Goal: Task Accomplishment & Management: Complete application form

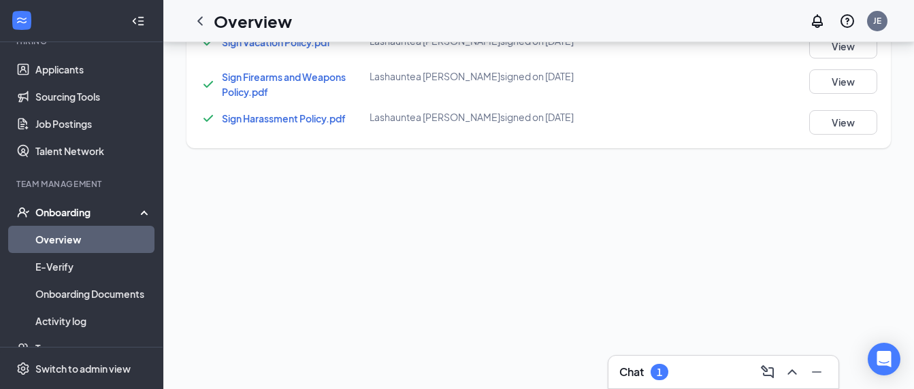
scroll to position [143, 0]
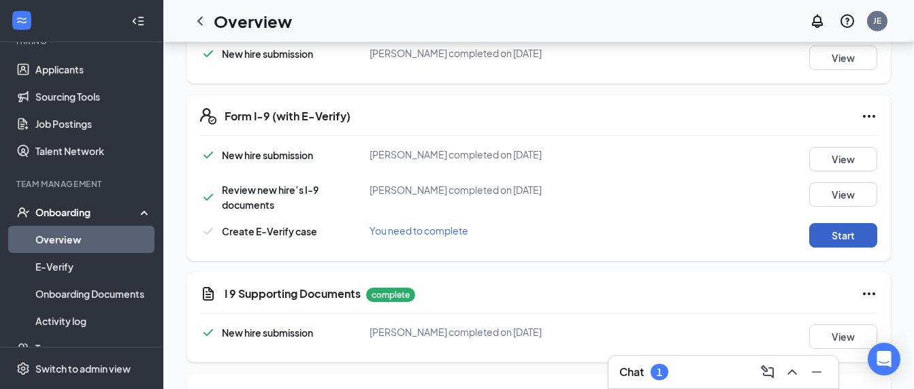
click at [834, 242] on button "Start" at bounding box center [843, 235] width 68 height 25
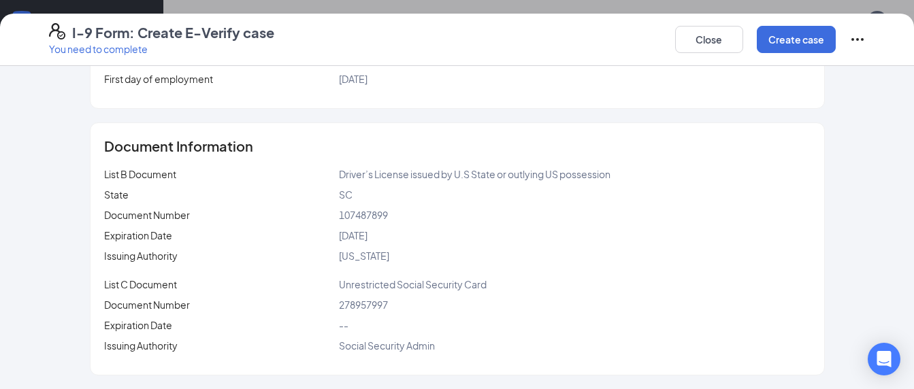
scroll to position [824, 0]
click at [785, 44] on button "Create case" at bounding box center [796, 39] width 79 height 27
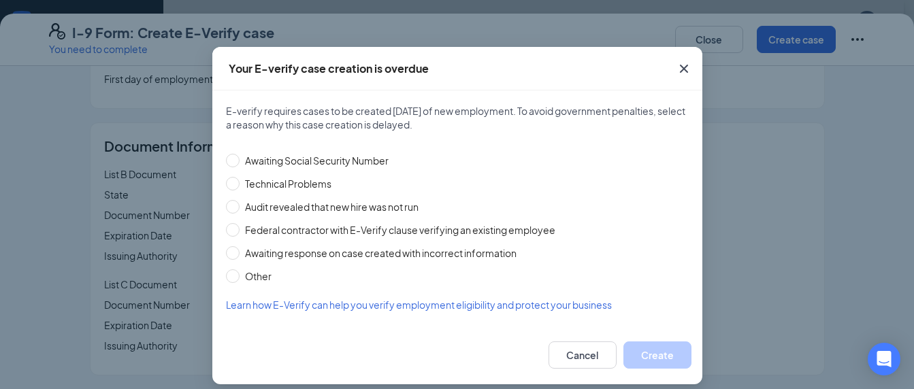
scroll to position [33, 0]
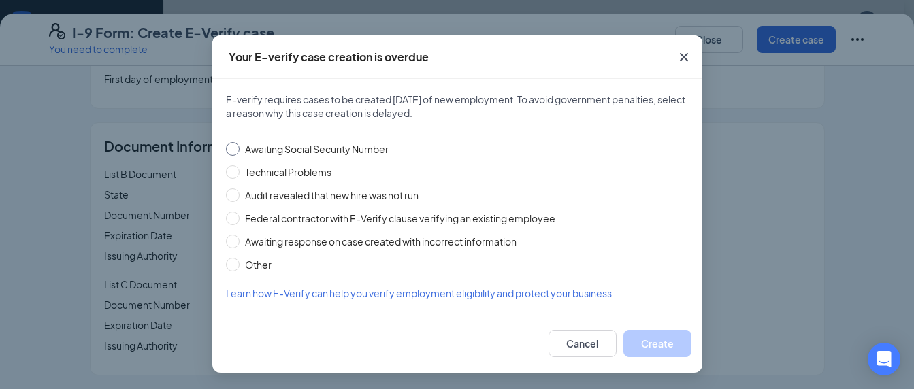
click at [240, 150] on span "Awaiting Social Security Number" at bounding box center [317, 149] width 155 height 15
click at [236, 150] on input "Awaiting Social Security Number" at bounding box center [233, 149] width 14 height 14
radio input "true"
click at [652, 335] on button "Create" at bounding box center [658, 343] width 68 height 27
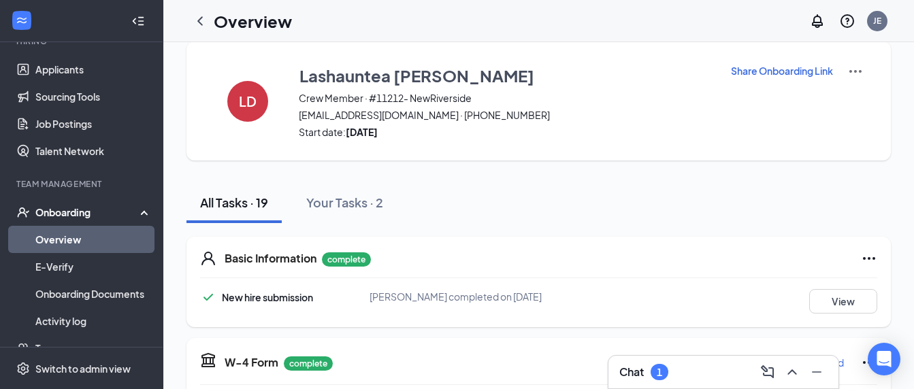
scroll to position [0, 0]
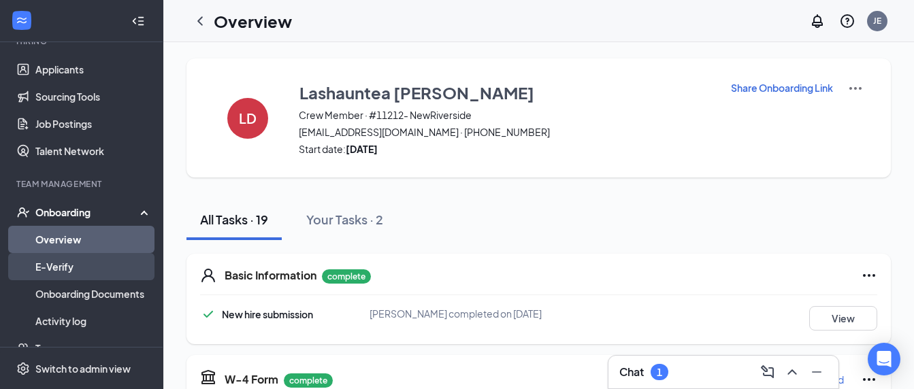
click at [70, 272] on link "E-Verify" at bounding box center [93, 266] width 116 height 27
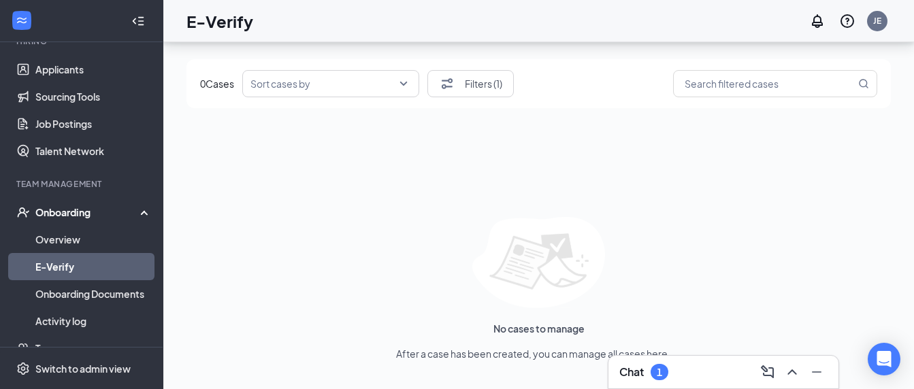
scroll to position [61, 0]
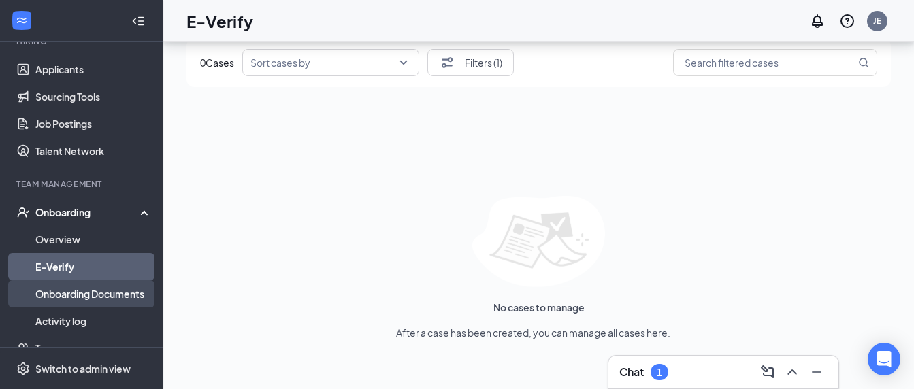
click at [138, 292] on link "Onboarding Documents" at bounding box center [93, 293] width 116 height 27
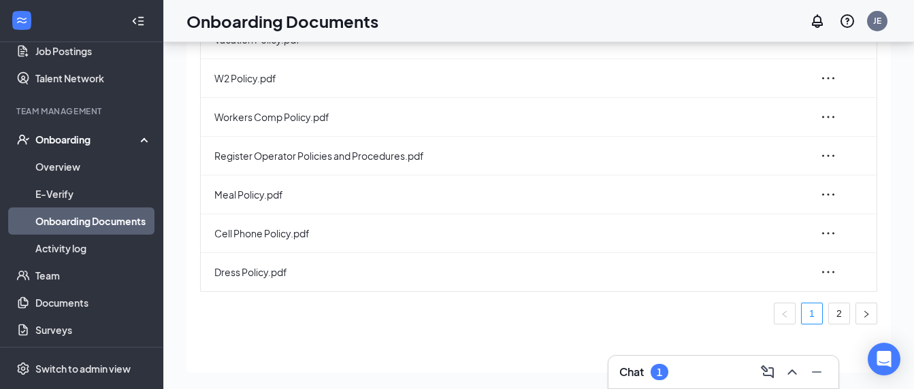
scroll to position [279, 0]
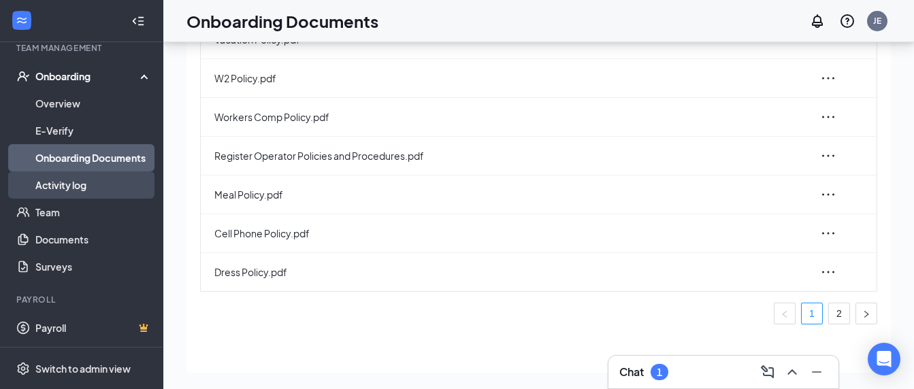
click at [82, 182] on link "Activity log" at bounding box center [93, 185] width 116 height 27
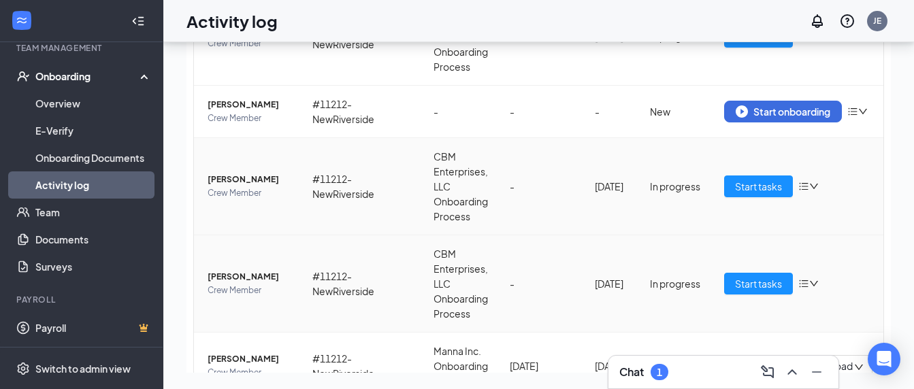
scroll to position [136, 0]
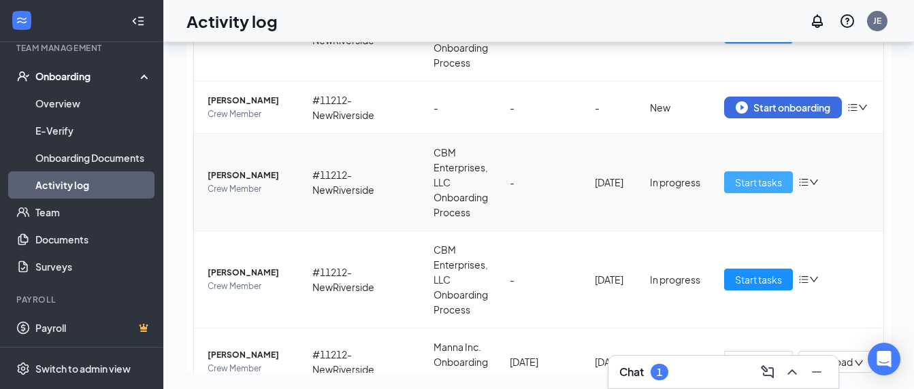
click at [735, 184] on span "Start tasks" at bounding box center [758, 182] width 47 height 15
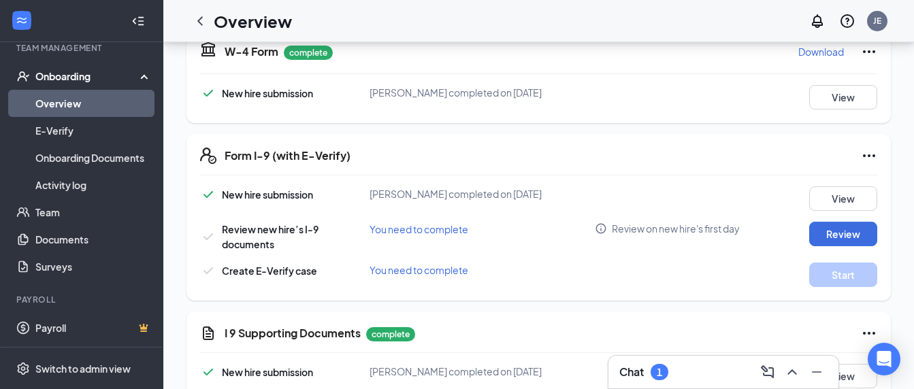
scroll to position [136, 0]
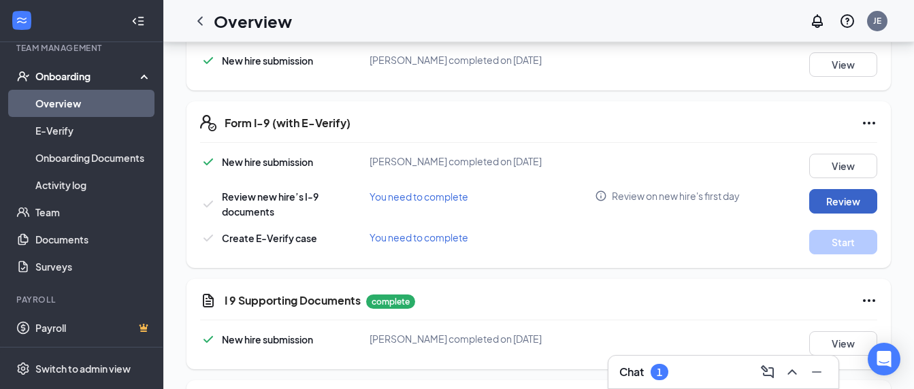
click at [809, 201] on button "Review" at bounding box center [843, 201] width 68 height 25
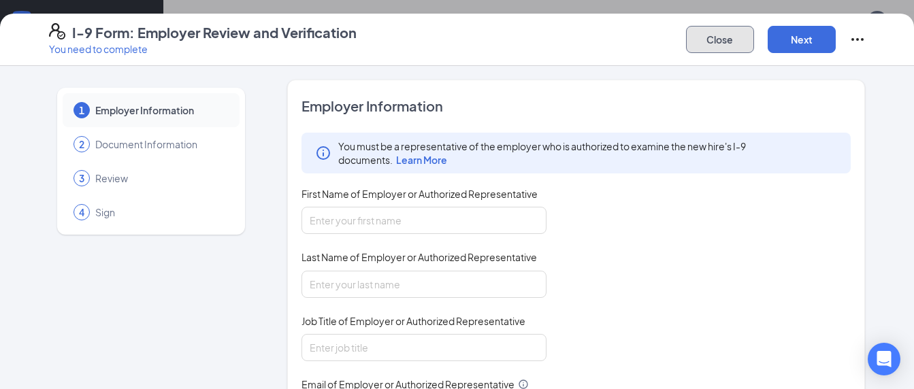
click at [734, 33] on button "Close" at bounding box center [720, 39] width 68 height 27
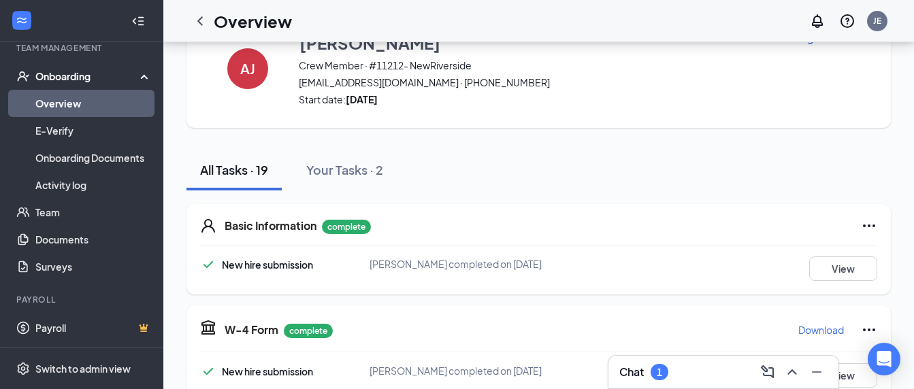
scroll to position [0, 0]
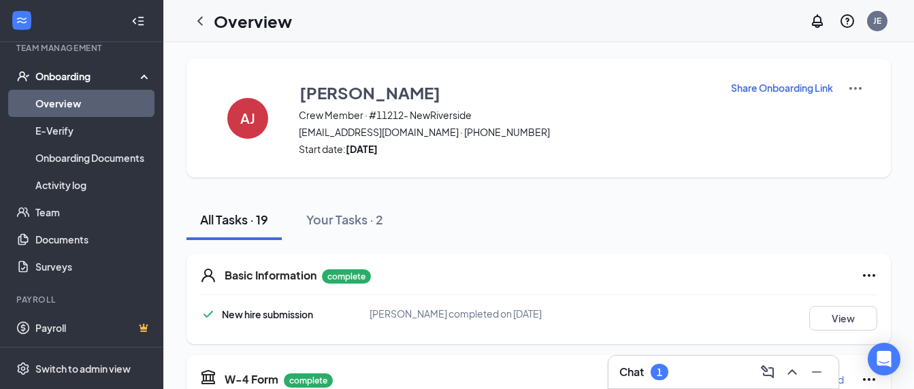
click at [66, 89] on div "Onboarding" at bounding box center [81, 76] width 163 height 27
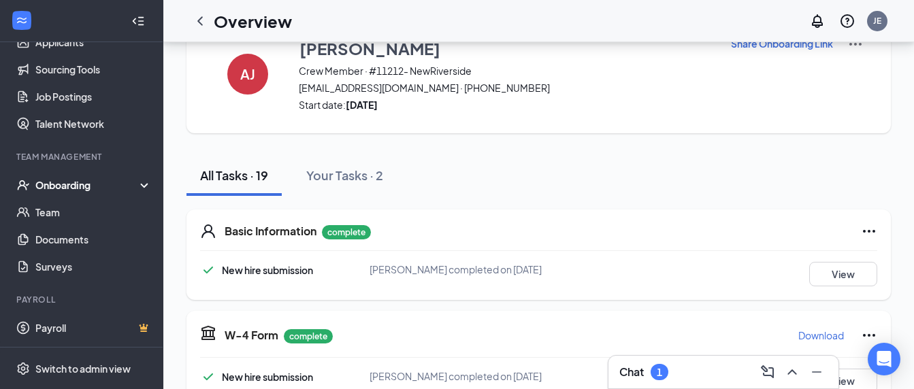
scroll to position [68, 0]
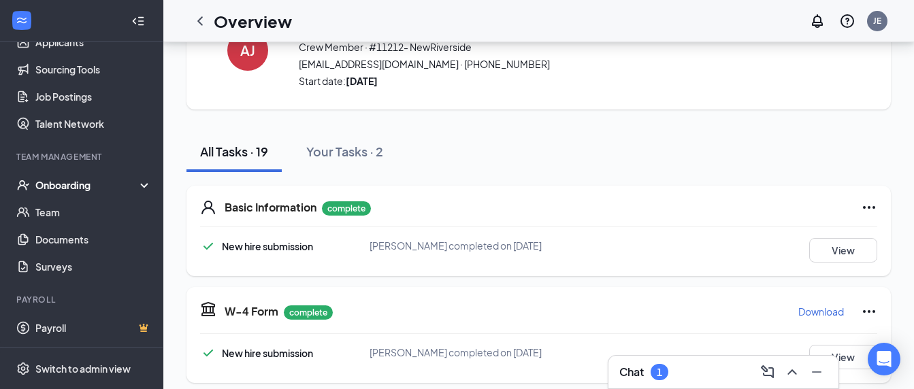
click at [67, 178] on div "Onboarding" at bounding box center [81, 185] width 163 height 27
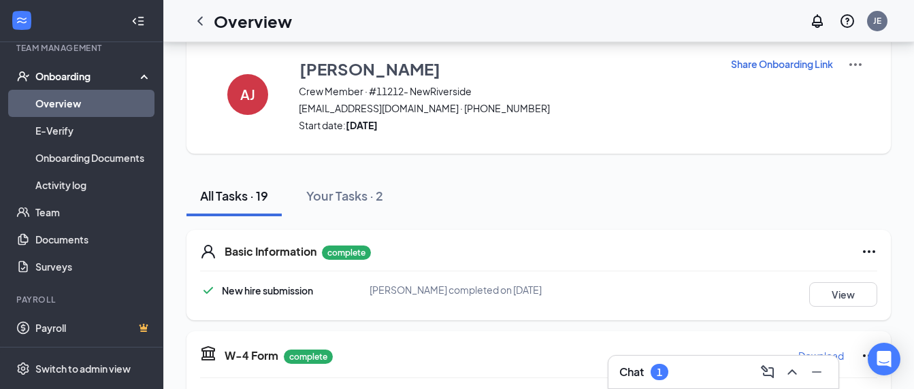
scroll to position [0, 0]
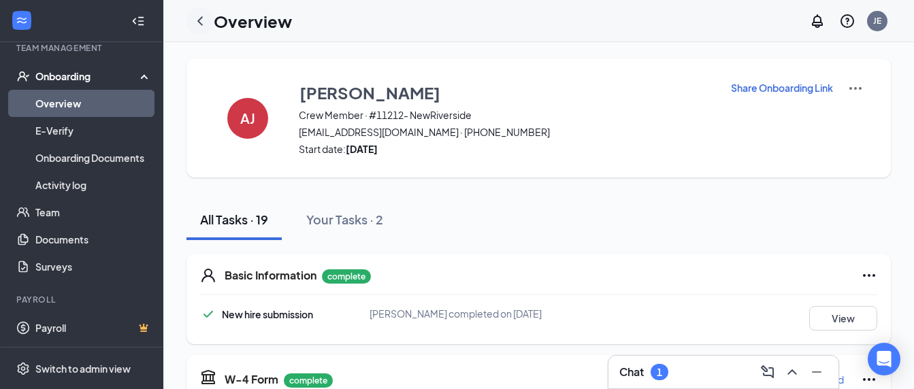
click at [206, 20] on icon "ChevronLeft" at bounding box center [200, 21] width 16 height 16
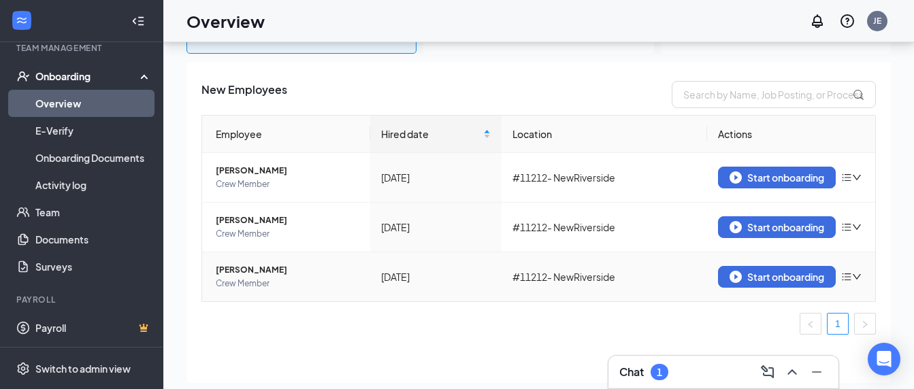
scroll to position [61, 0]
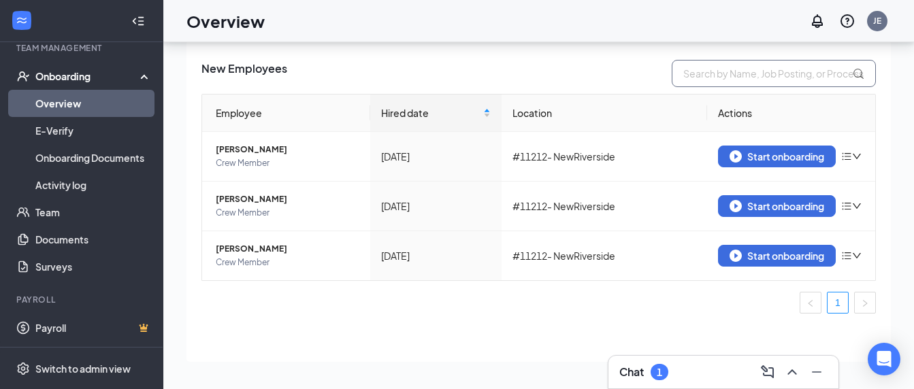
drag, startPoint x: 714, startPoint y: 74, endPoint x: 705, endPoint y: 80, distance: 11.7
click at [714, 74] on input "text" at bounding box center [774, 73] width 204 height 27
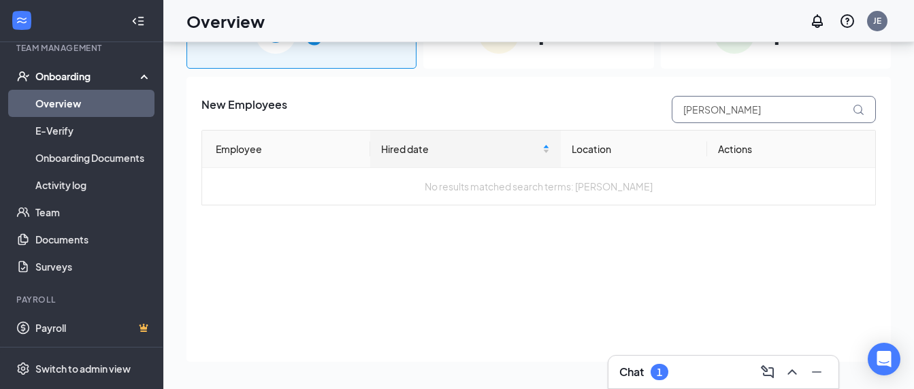
type input "[PERSON_NAME]"
click at [858, 108] on icon at bounding box center [859, 110] width 12 height 12
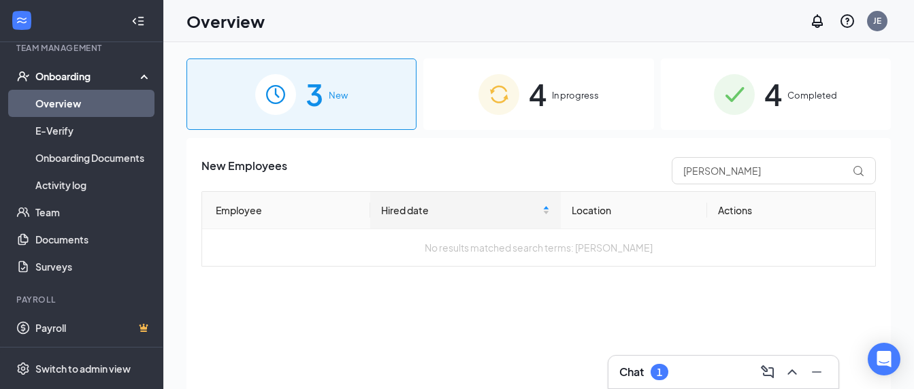
click at [561, 99] on span "In progress" at bounding box center [575, 96] width 47 height 14
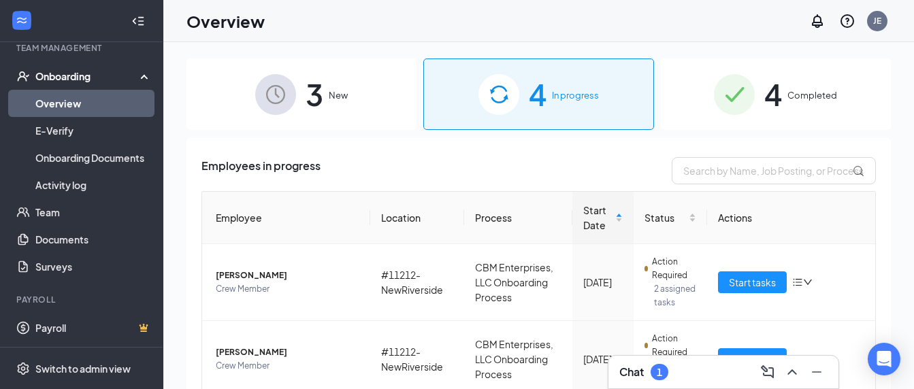
click at [788, 91] on span "Completed" at bounding box center [813, 96] width 50 height 14
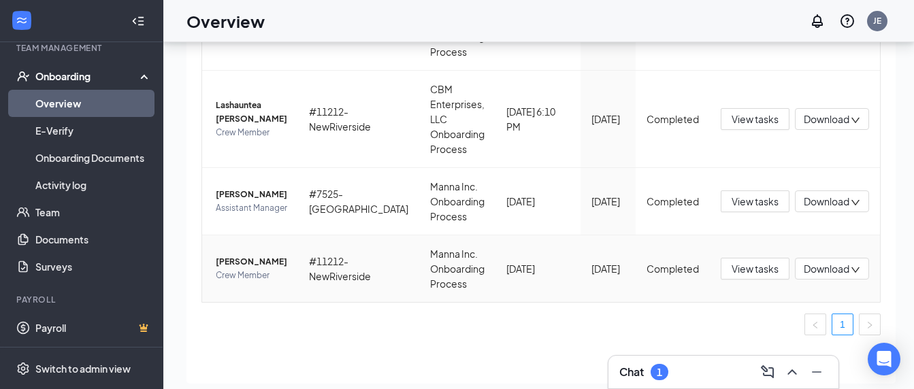
scroll to position [61, 0]
